Goal: Transaction & Acquisition: Purchase product/service

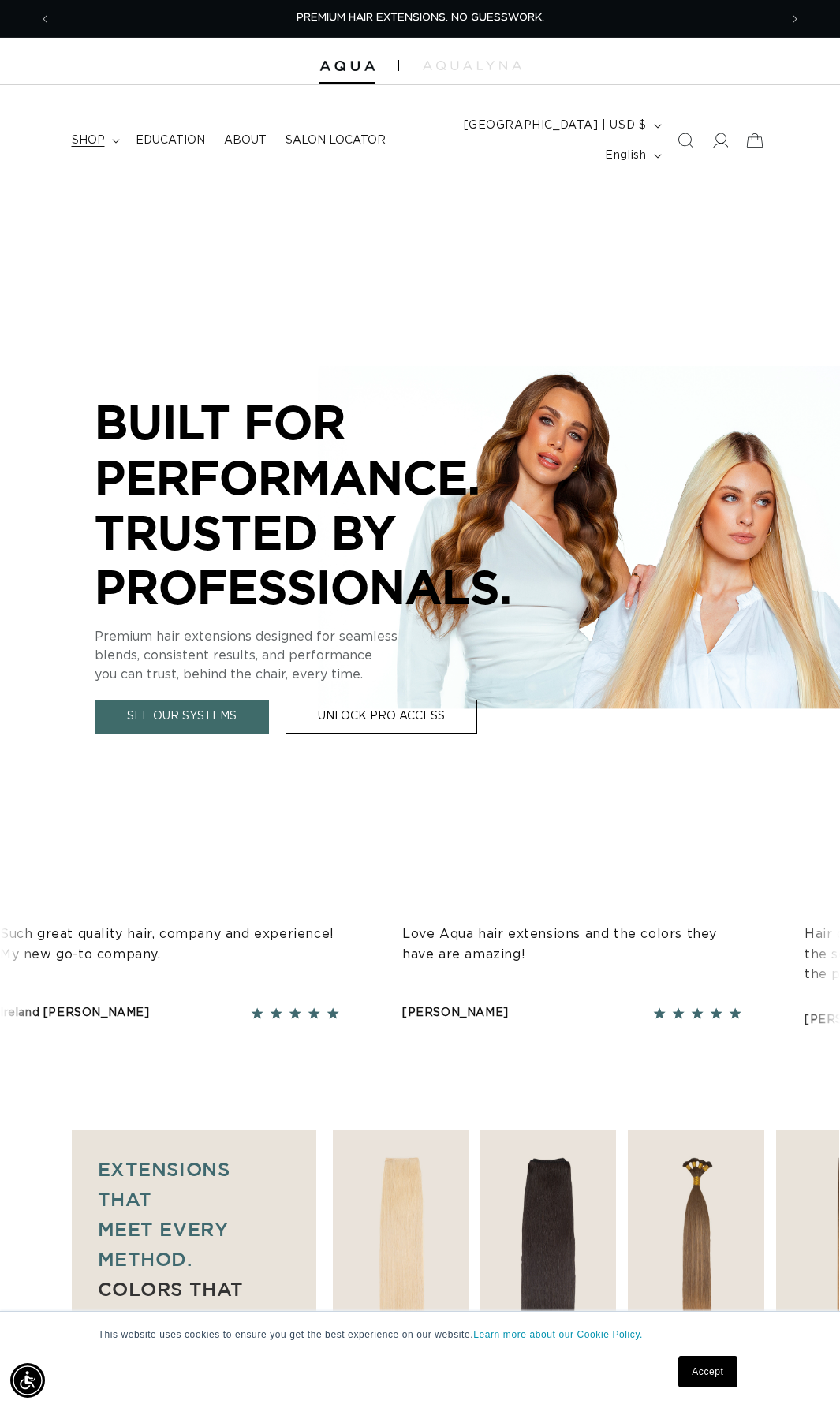
click at [104, 139] on span "shop" at bounding box center [88, 140] width 33 height 14
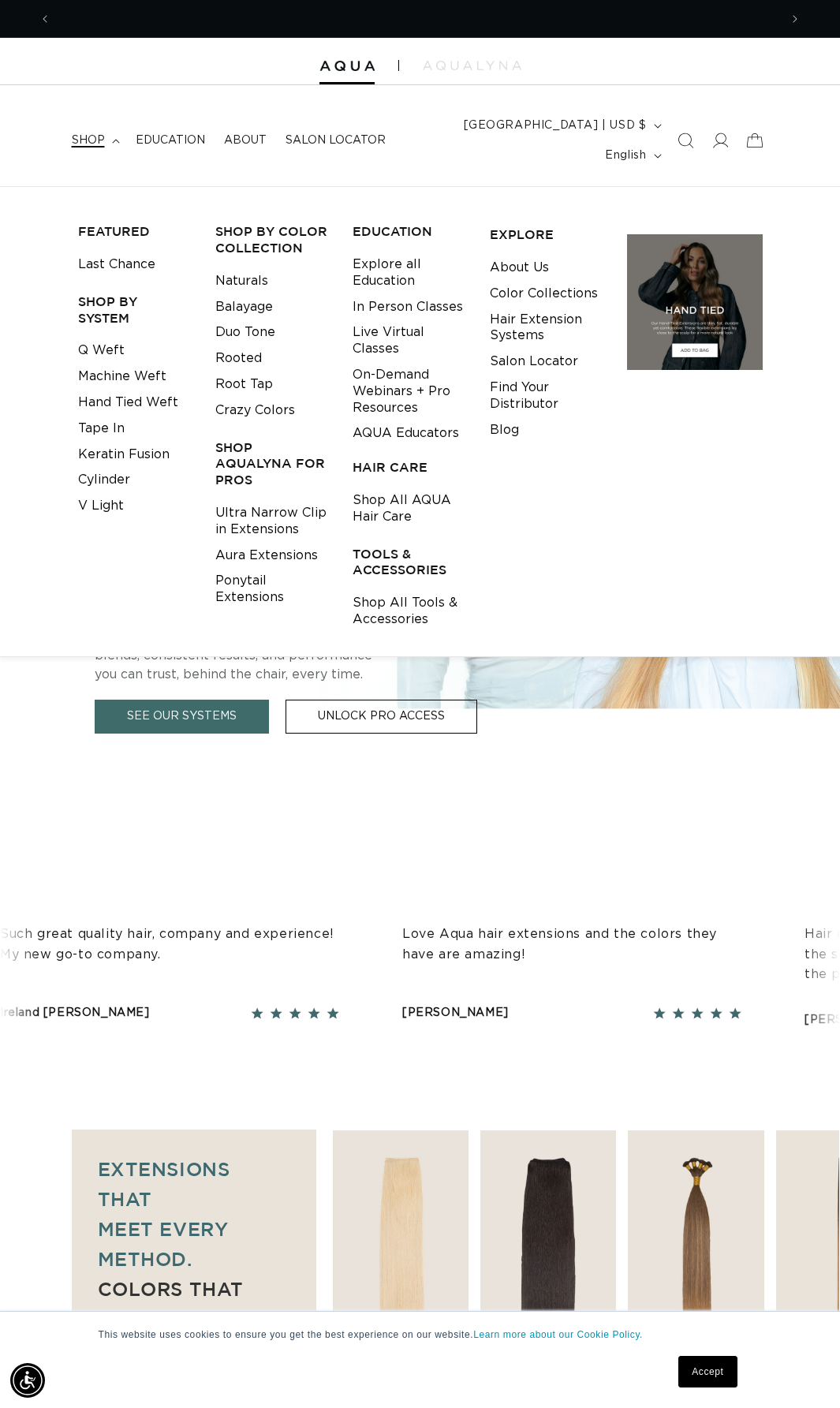
scroll to position [0, 1455]
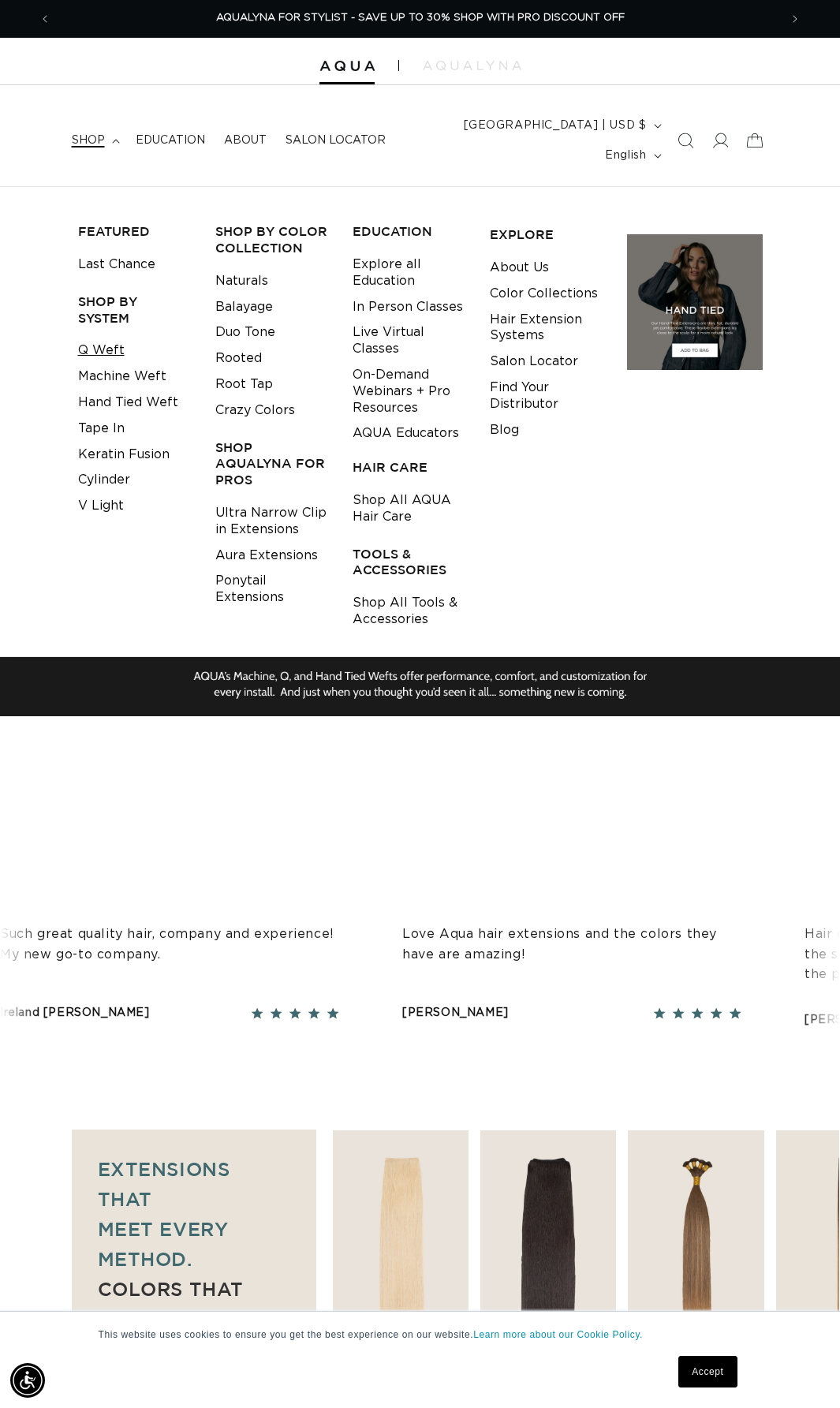
click at [105, 351] on link "Q Weft" at bounding box center [101, 350] width 46 height 26
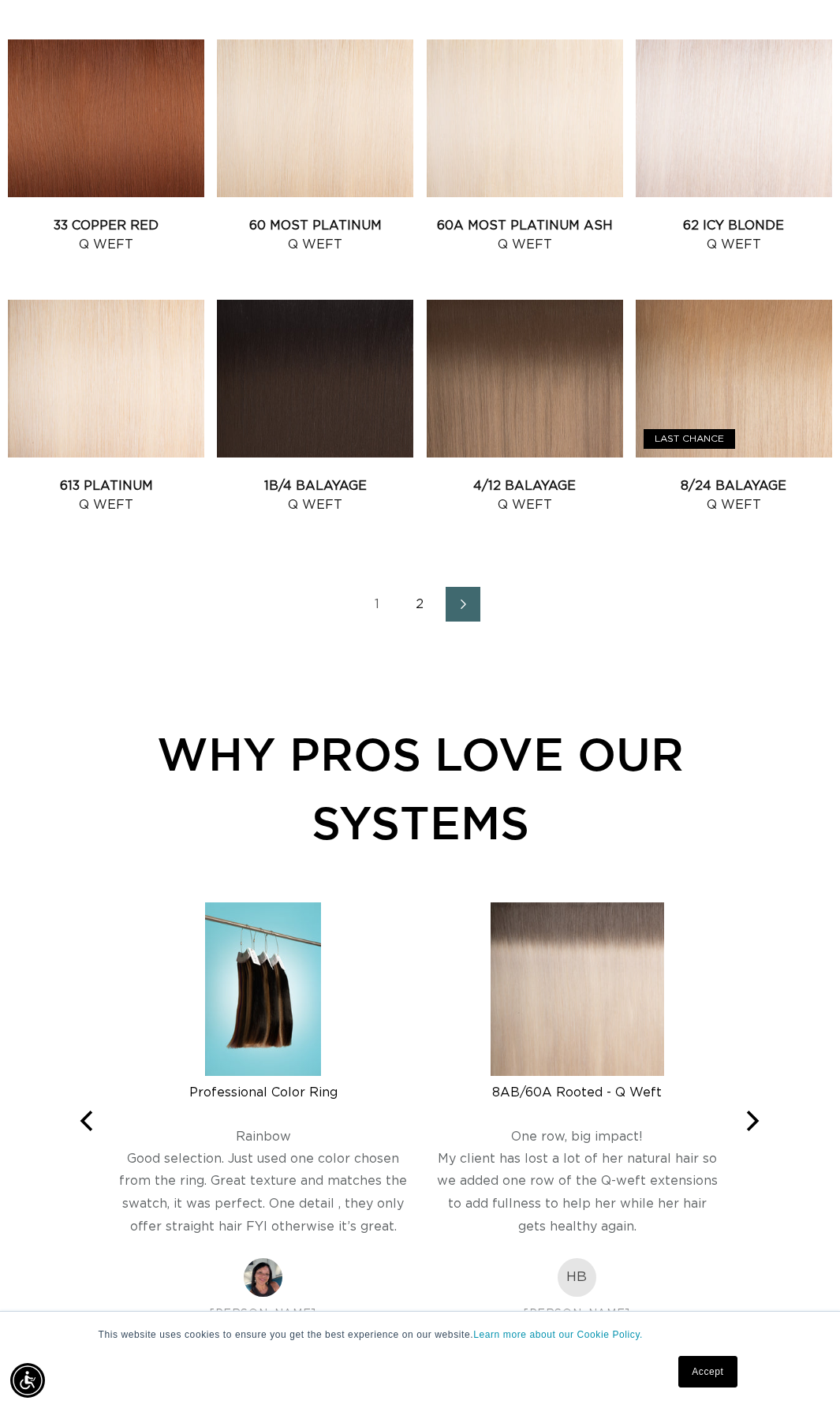
scroll to position [1262, 0]
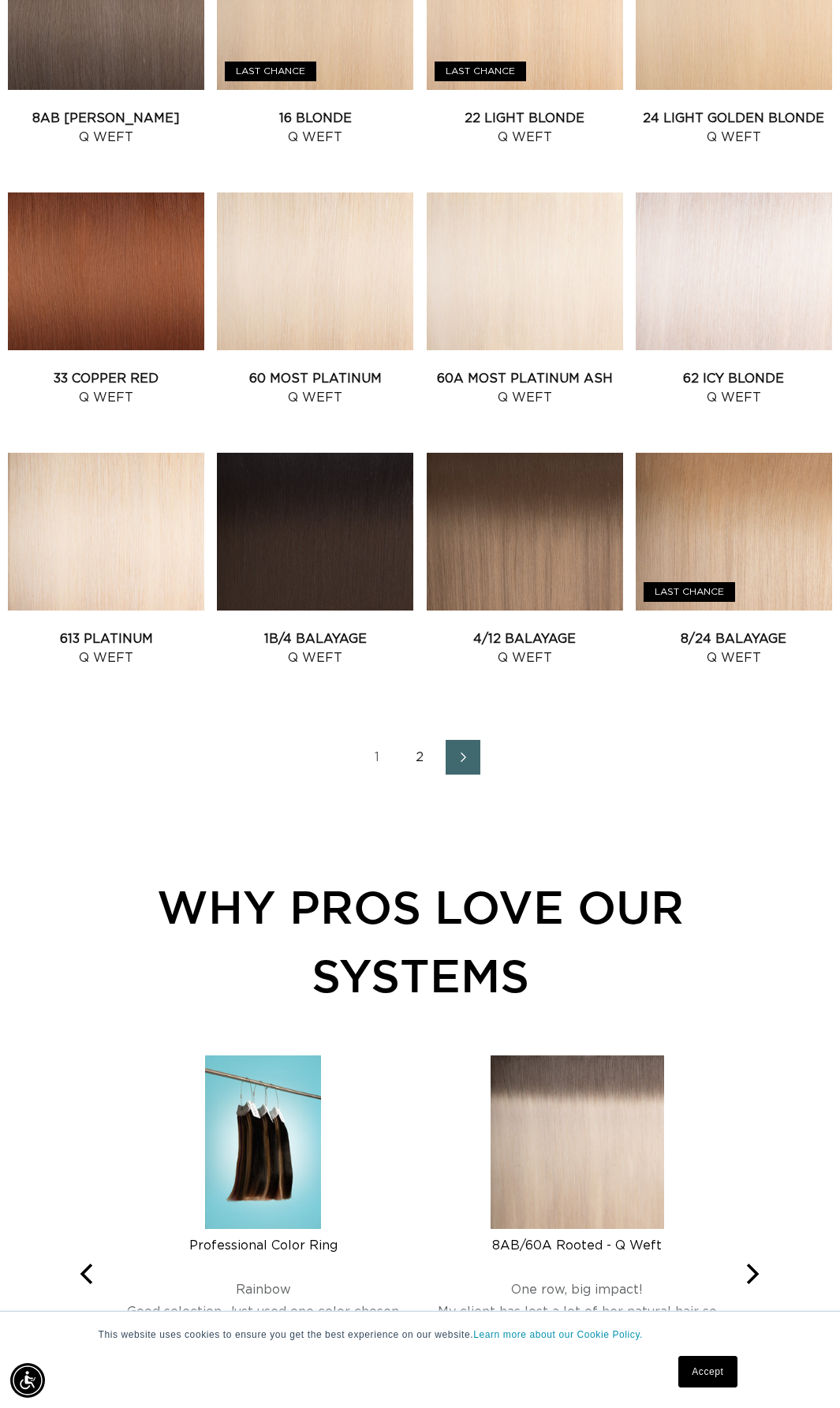
click at [420, 758] on link "2" at bounding box center [420, 758] width 35 height 35
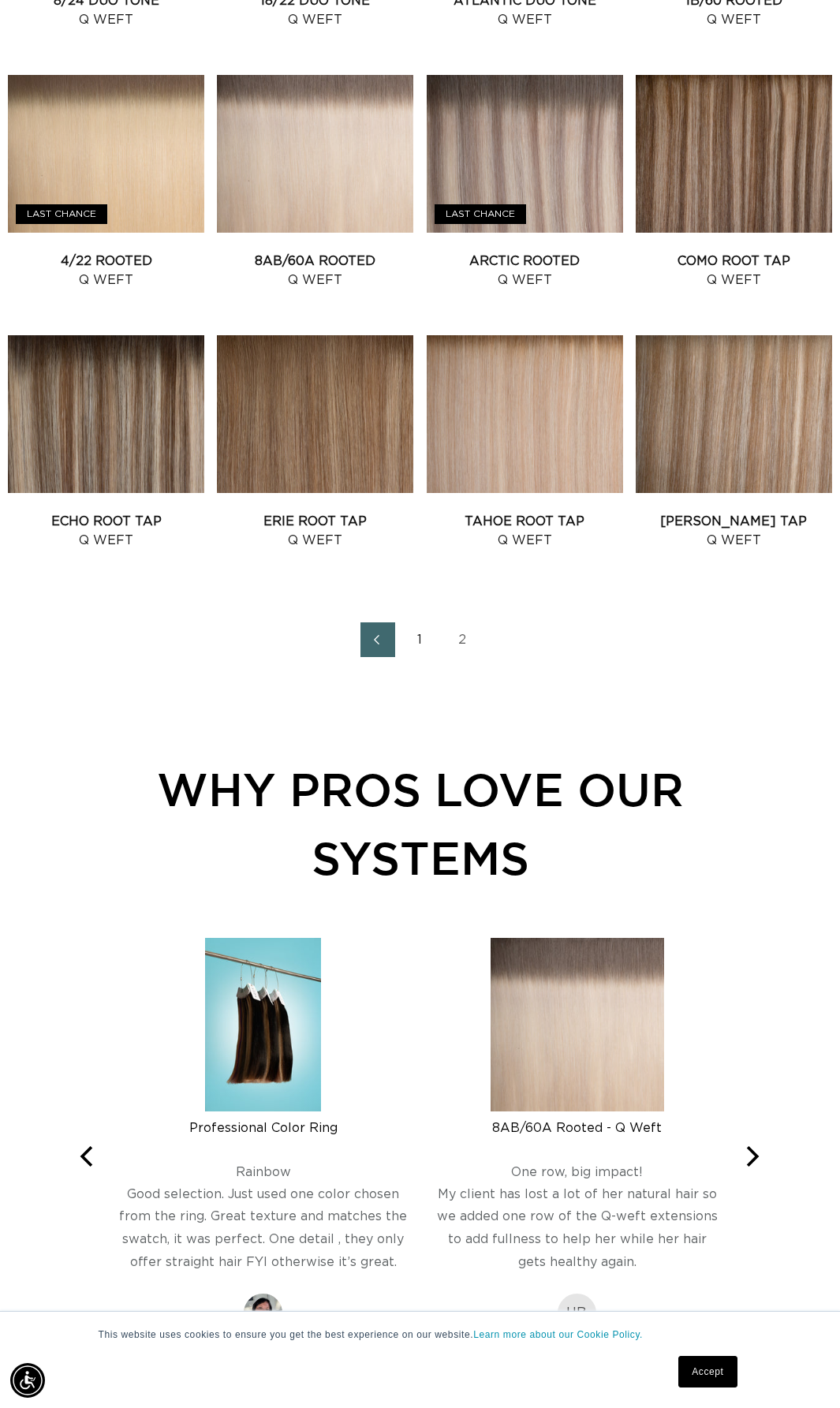
scroll to position [1183, 0]
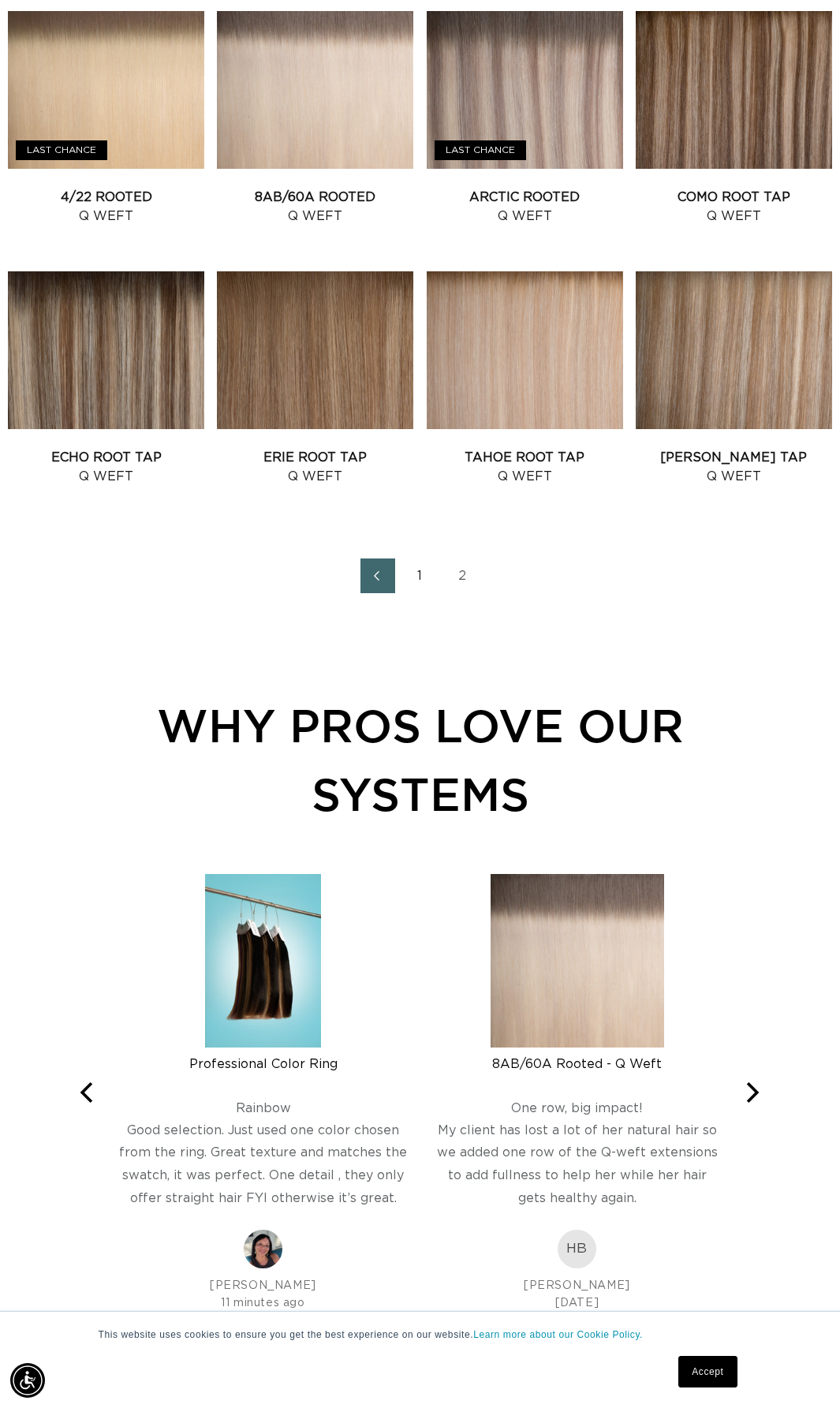
click at [458, 580] on link "2" at bounding box center [463, 576] width 35 height 35
click at [417, 576] on link "1" at bounding box center [420, 576] width 35 height 35
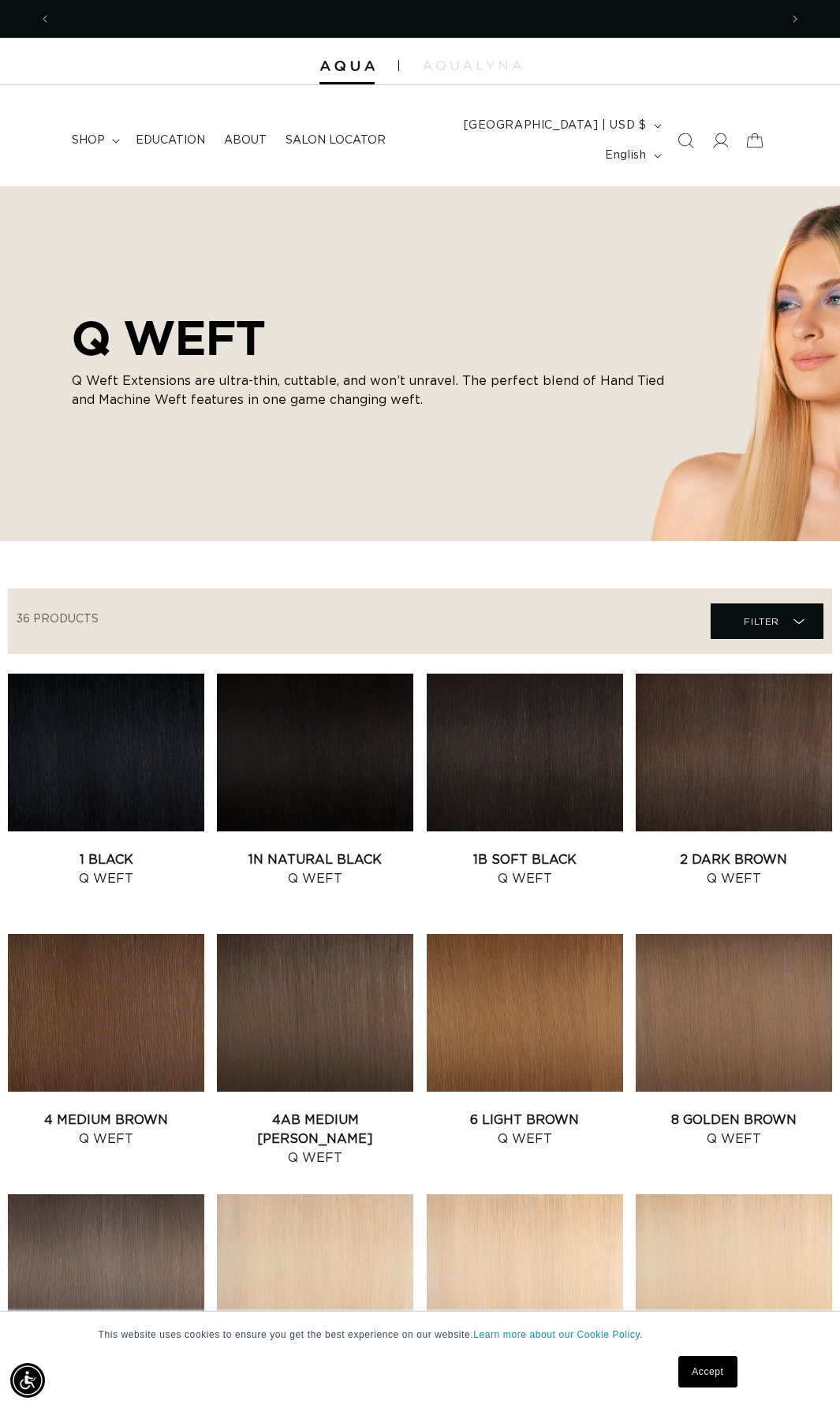
scroll to position [0, 728]
